Goal: Information Seeking & Learning: Learn about a topic

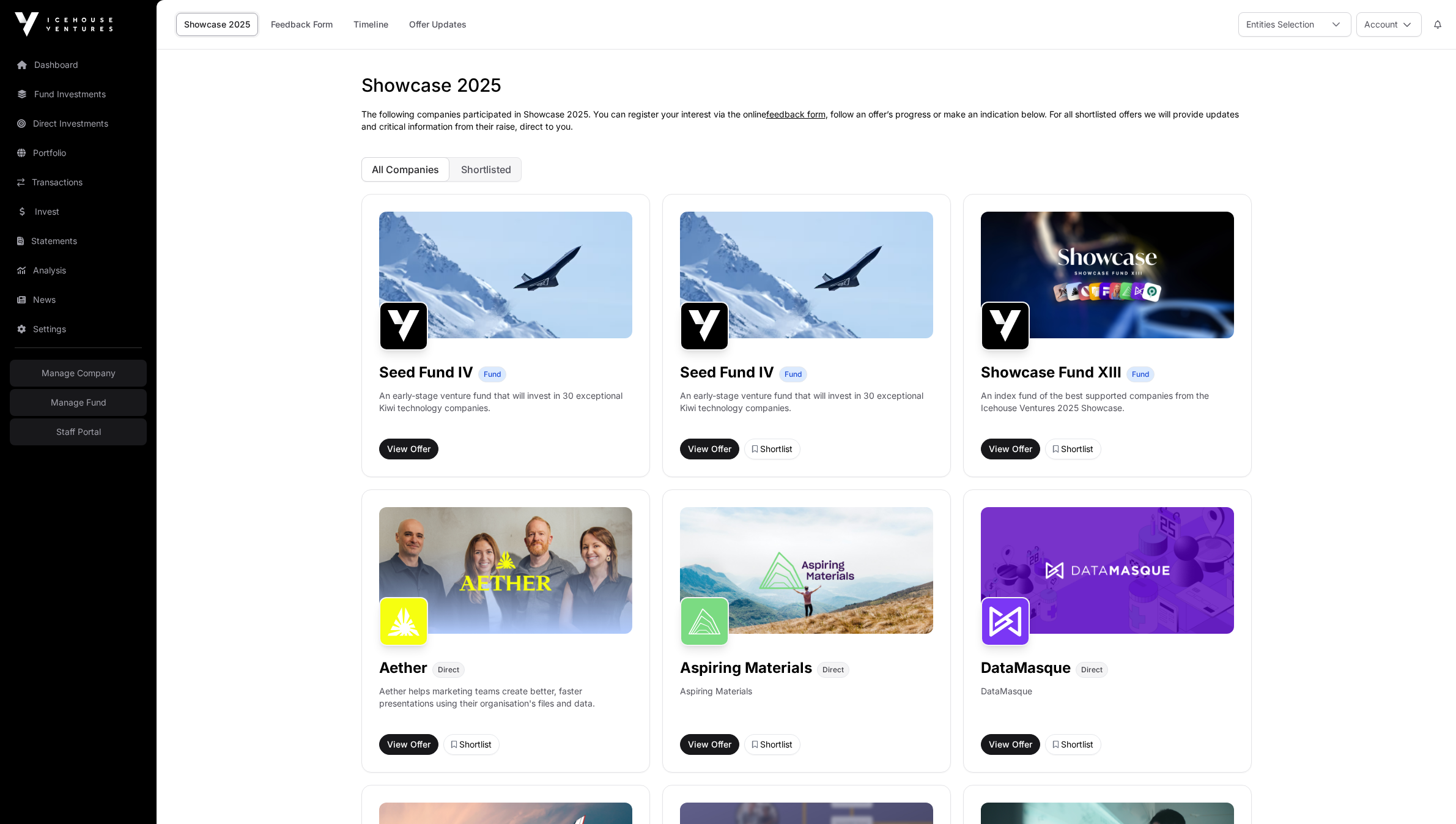
scroll to position [844, 0]
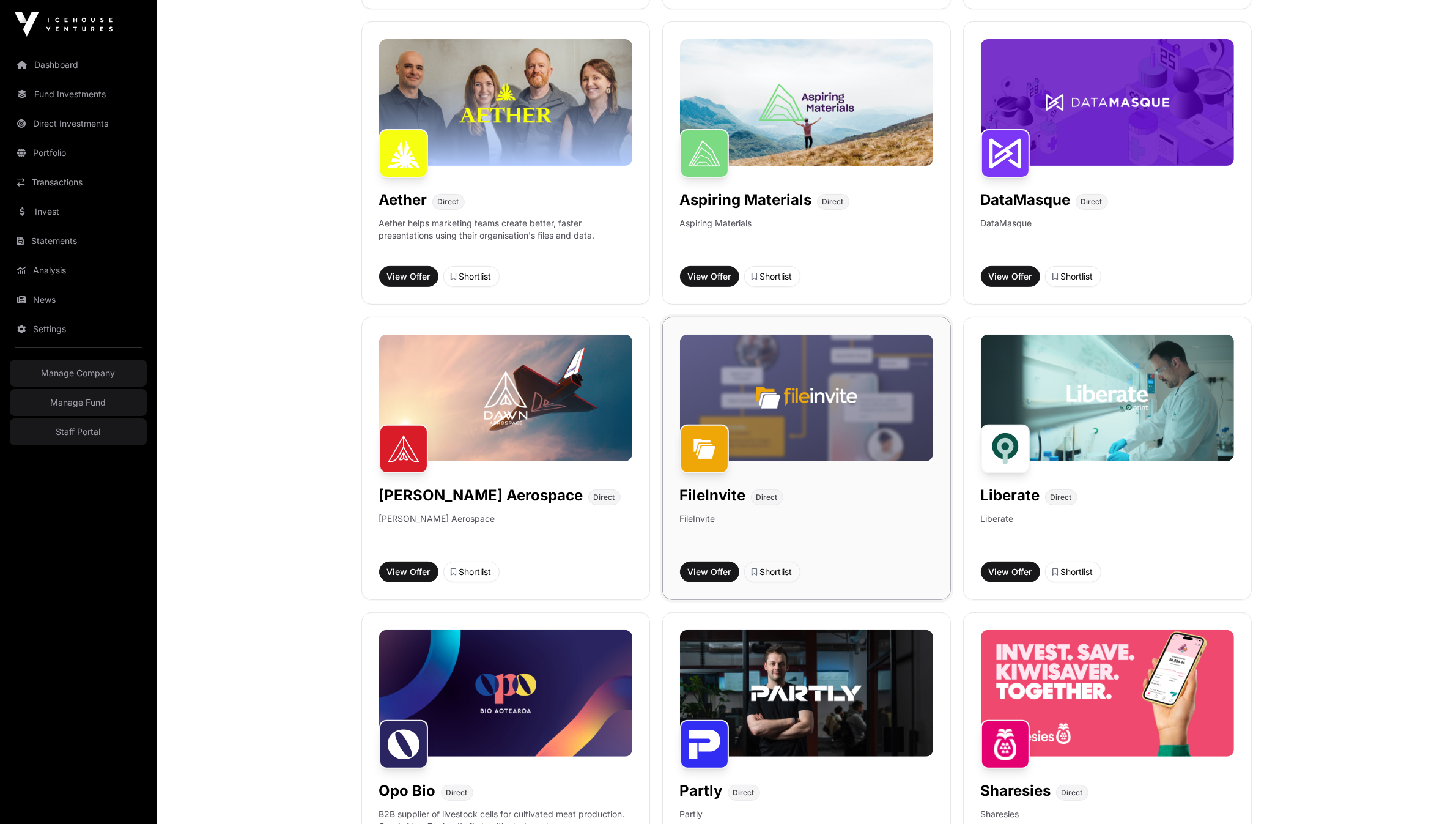
scroll to position [426, 0]
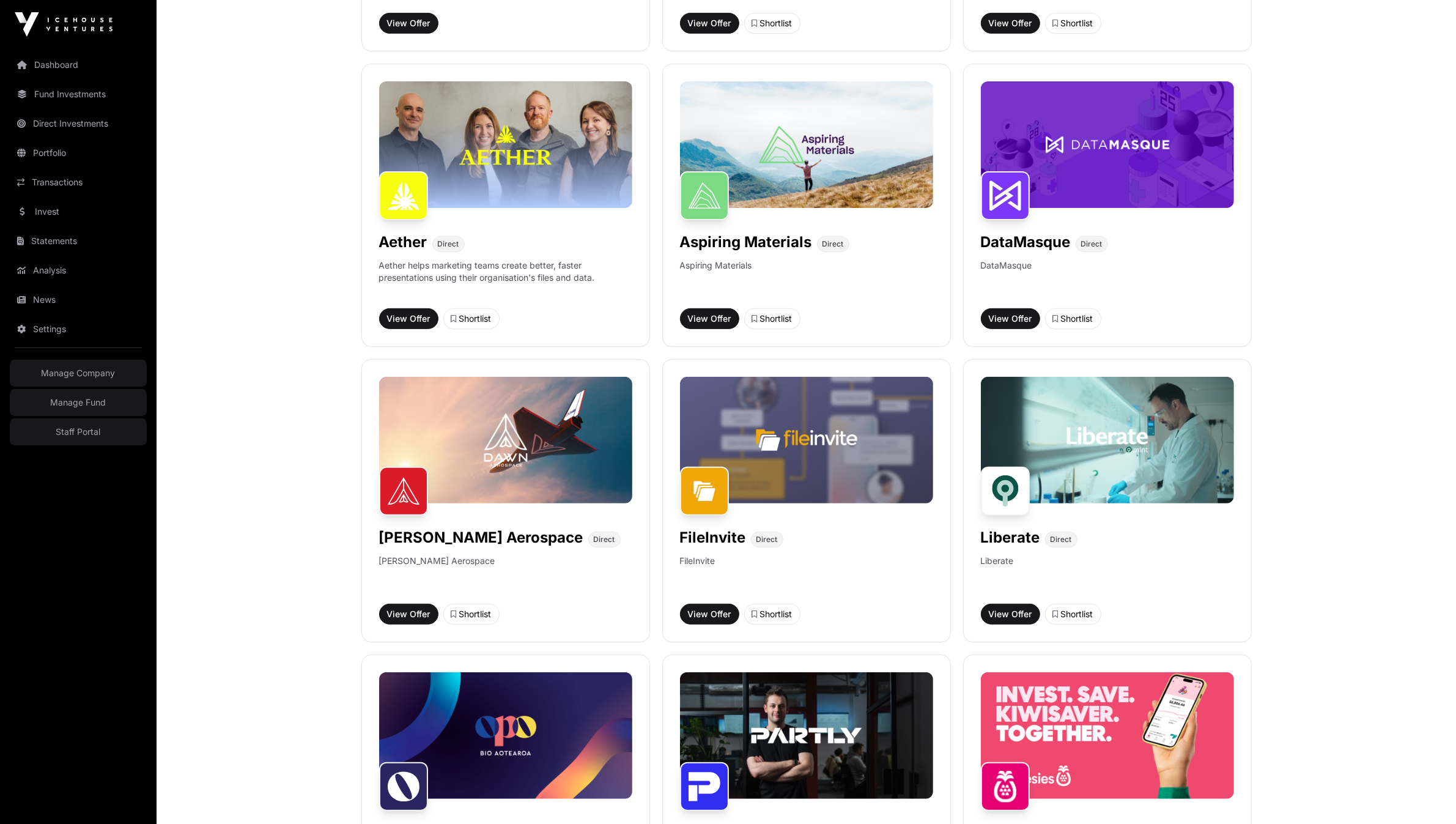
click at [80, 26] on img at bounding box center [63, 25] width 98 height 25
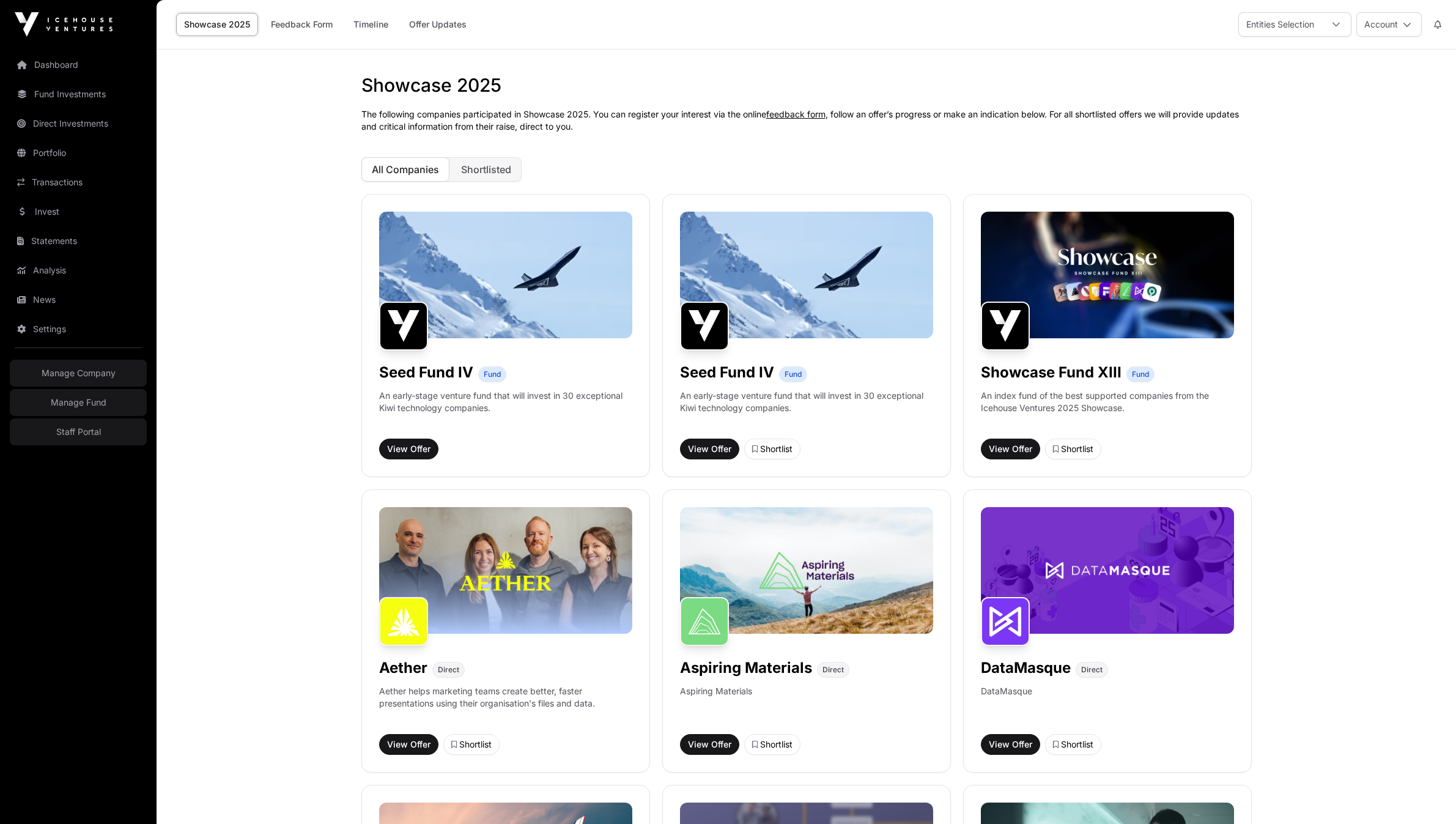
scroll to position [371, 0]
